Goal: Obtain resource: Download file/media

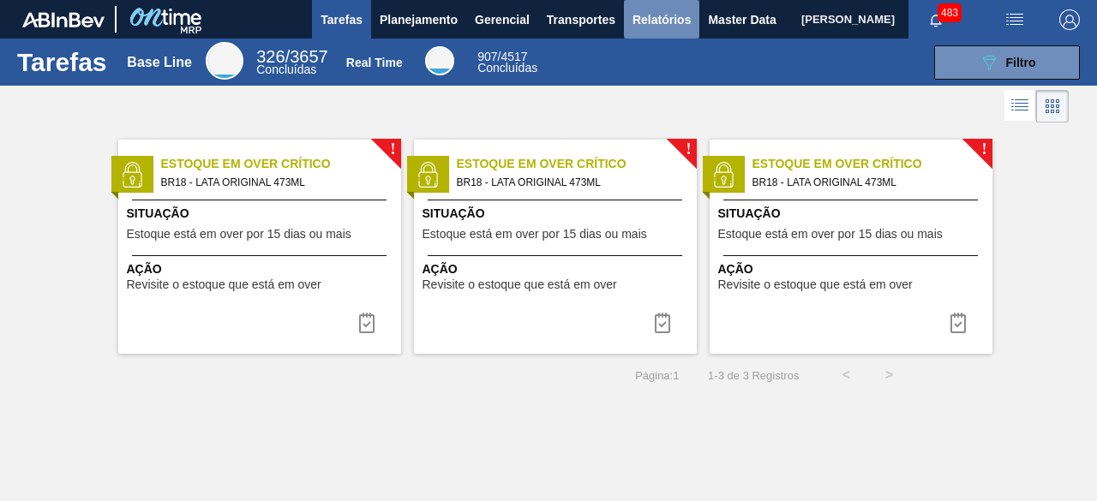
click at [663, 19] on span "Relatórios" at bounding box center [661, 19] width 58 height 21
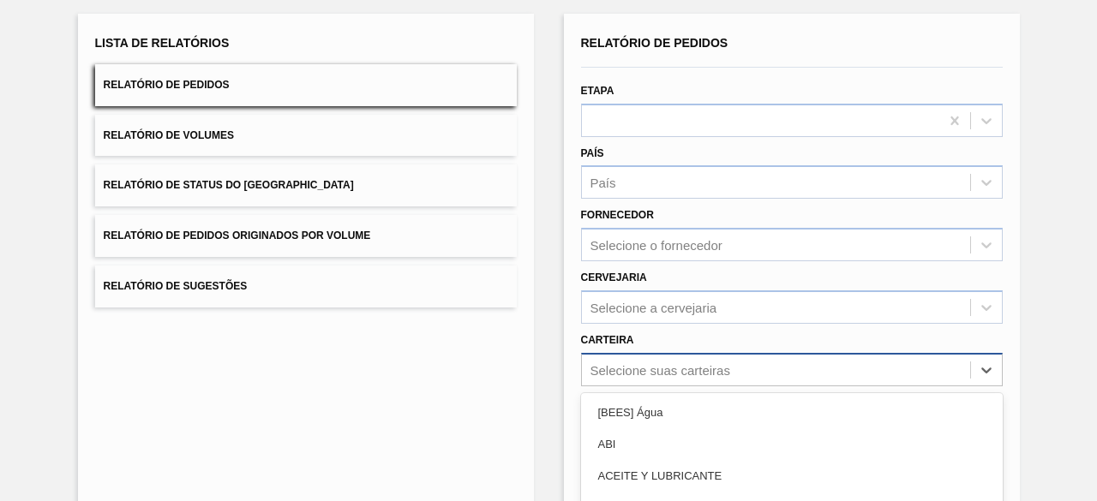
scroll to position [252, 0]
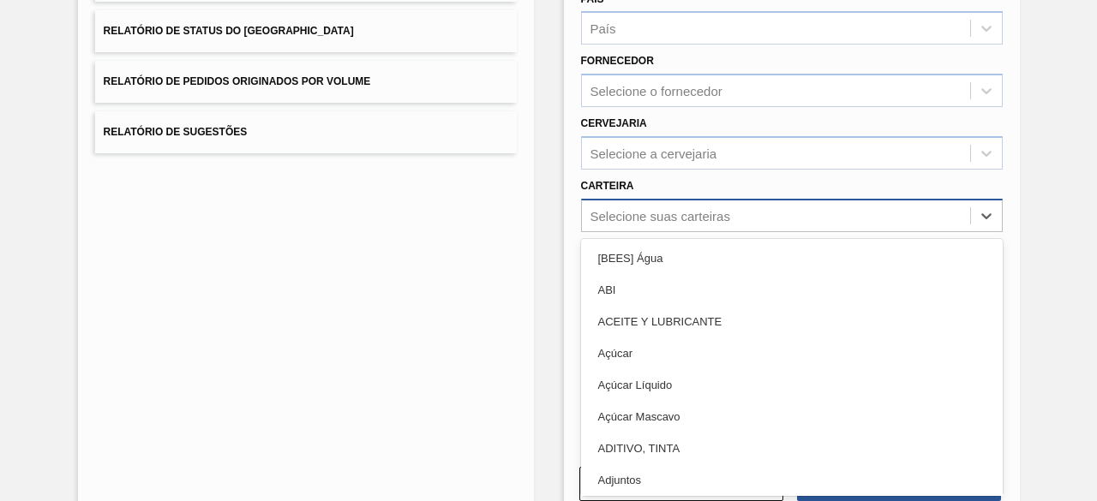
click at [668, 232] on div "option Açúcar Líquido focused, 5 of 101. 101 results available. Use Up and Down…" at bounding box center [792, 215] width 422 height 33
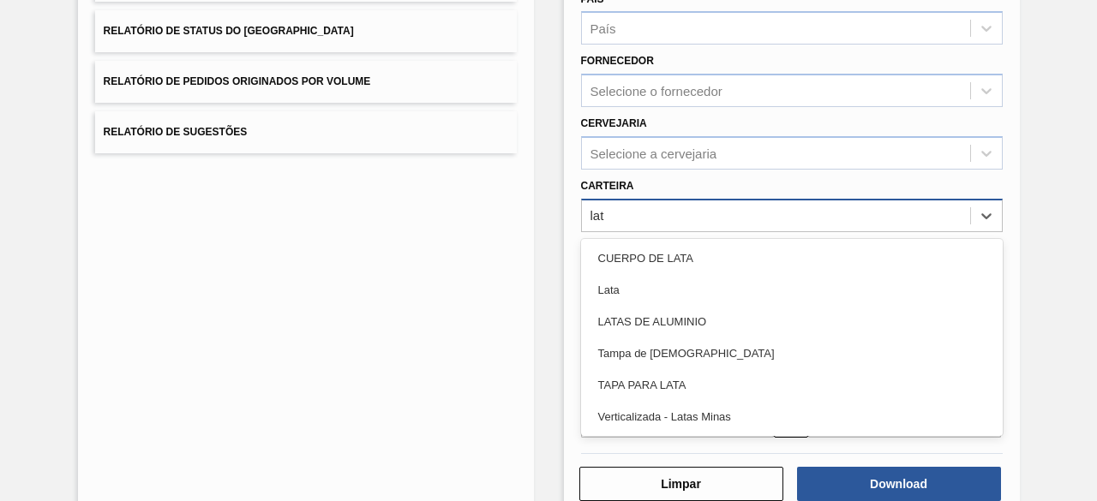
type input "lata"
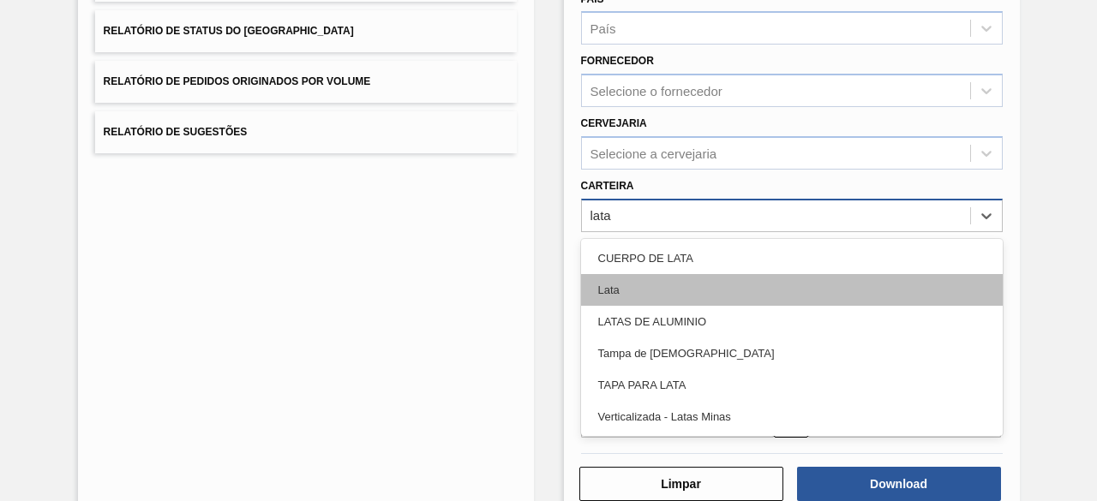
click at [643, 279] on div "Lata" at bounding box center [792, 290] width 422 height 32
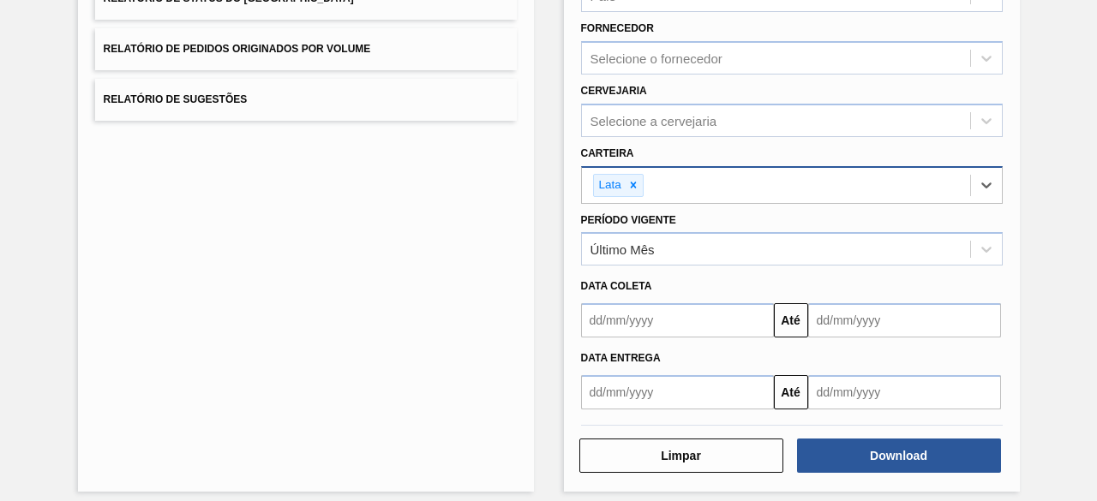
scroll to position [294, 0]
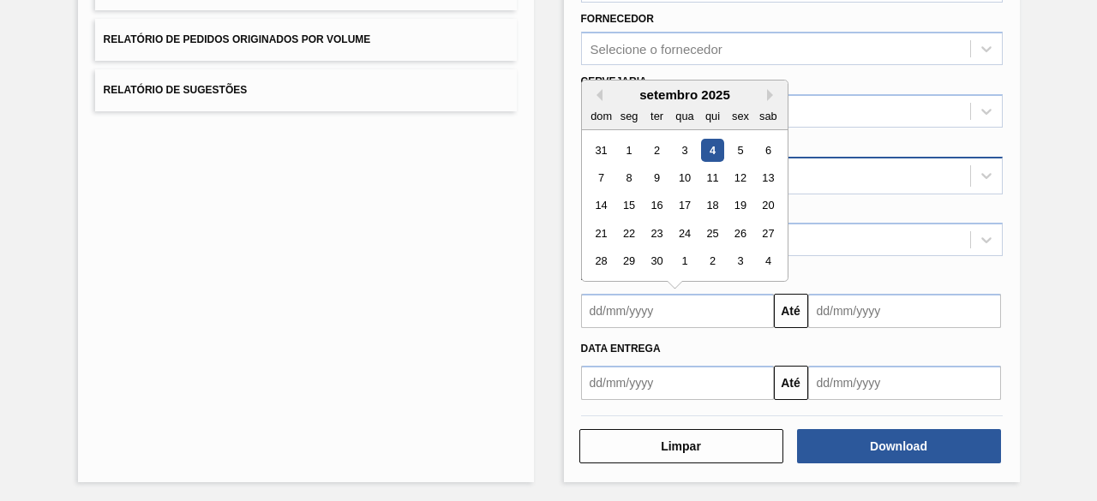
click at [655, 321] on input "text" at bounding box center [677, 311] width 193 height 34
click at [706, 152] on div "4" at bounding box center [711, 150] width 23 height 23
type input "[DATE]"
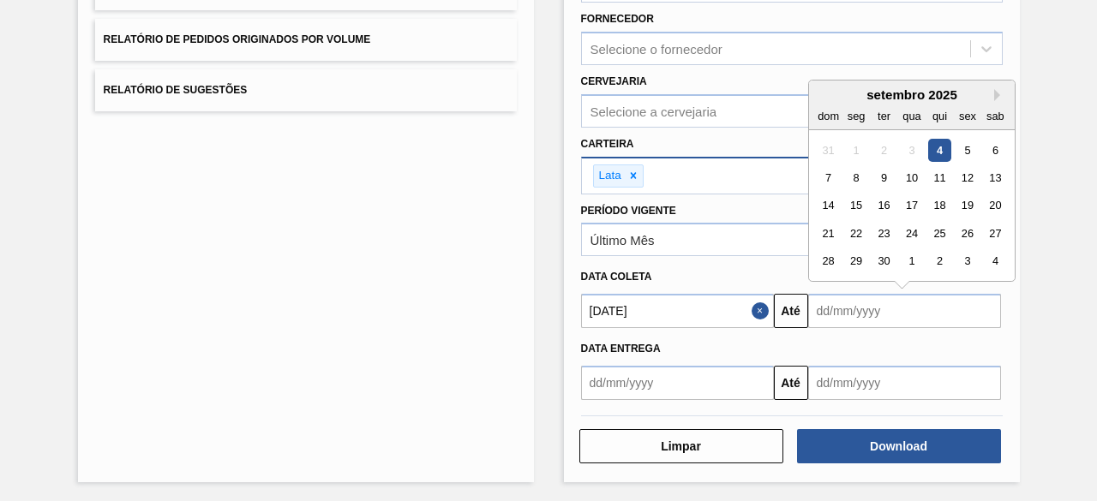
click at [833, 311] on input "text" at bounding box center [904, 311] width 193 height 34
click at [877, 179] on div "9" at bounding box center [882, 177] width 23 height 23
type input "[DATE]"
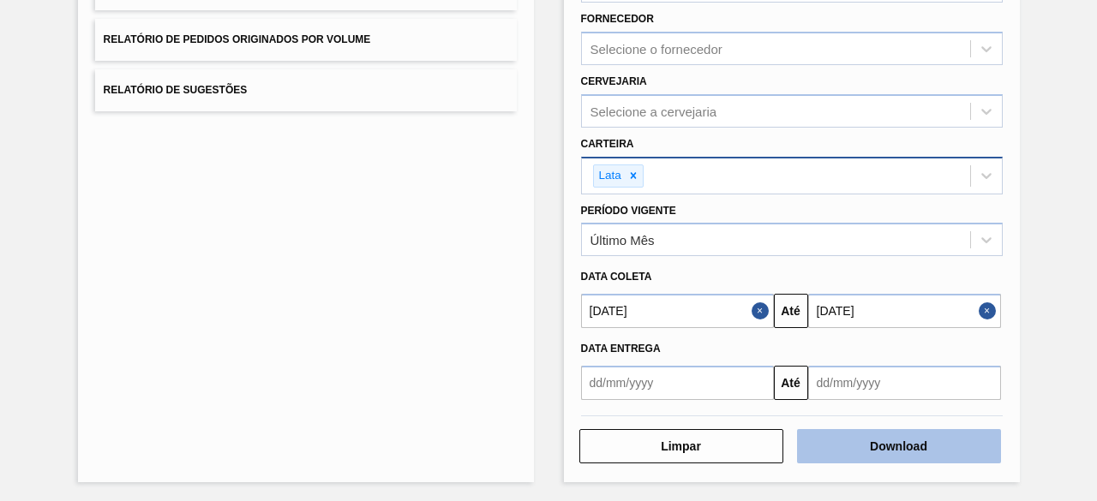
click at [869, 437] on button "Download" at bounding box center [899, 446] width 204 height 34
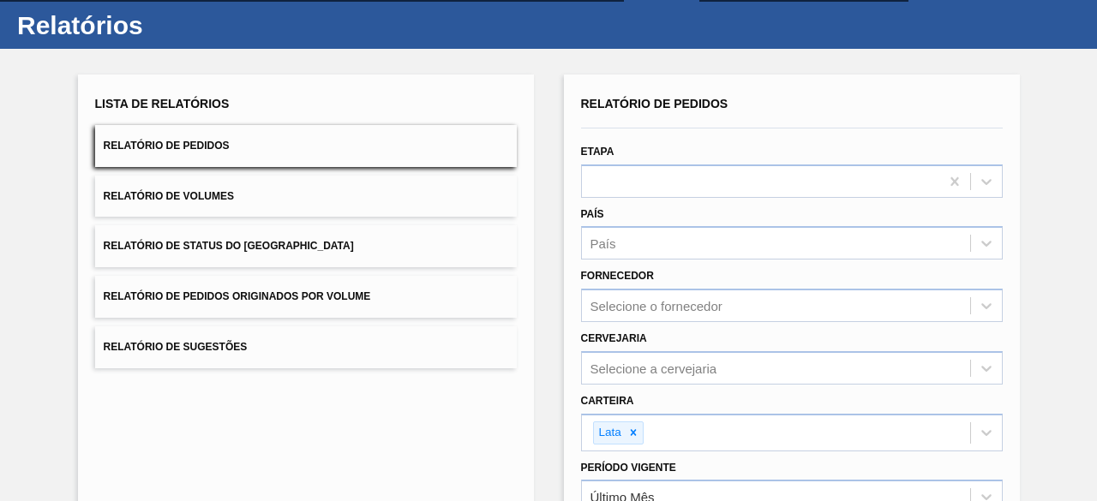
scroll to position [294, 0]
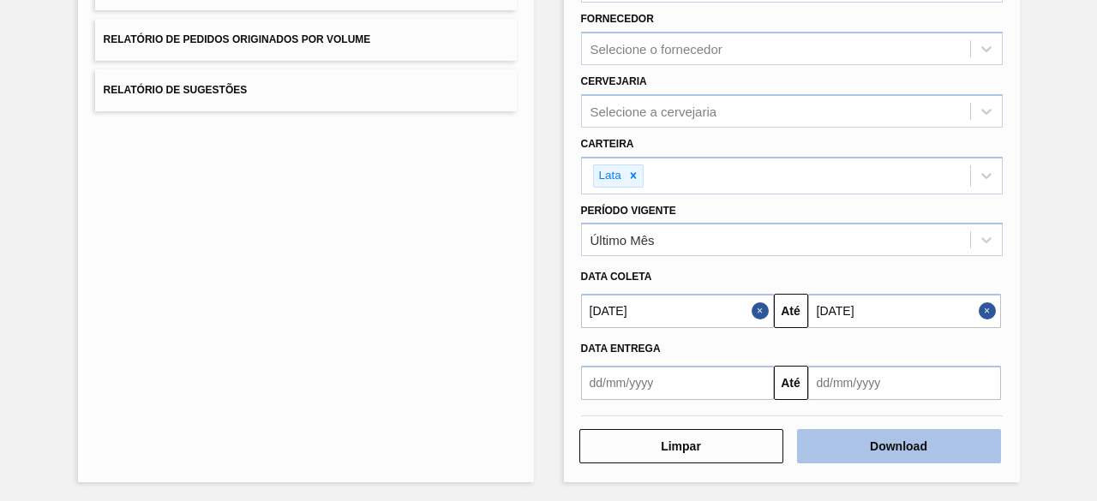
click at [906, 447] on button "Download" at bounding box center [899, 446] width 204 height 34
click at [864, 441] on button "Download" at bounding box center [899, 446] width 204 height 34
